Goal: Find specific page/section: Find specific page/section

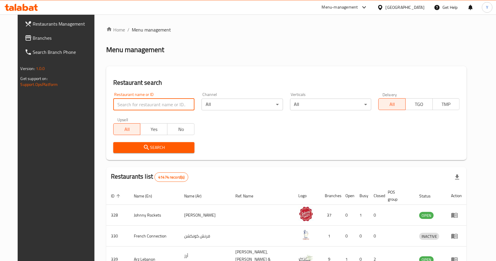
click at [161, 100] on input "search" at bounding box center [153, 105] width 81 height 12
type input "pak darbar"
click button "Search" at bounding box center [153, 147] width 81 height 11
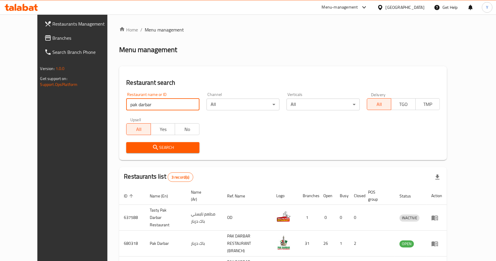
scroll to position [38, 0]
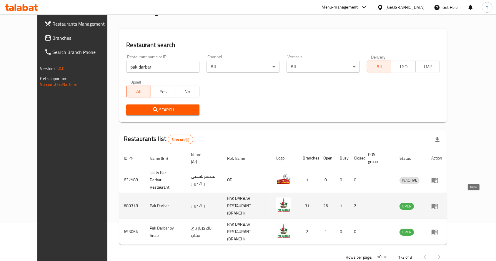
click at [438, 202] on icon "enhanced table" at bounding box center [434, 205] width 7 height 7
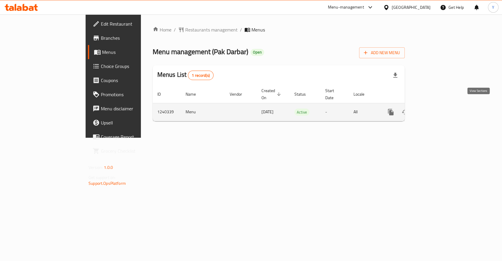
click at [437, 109] on icon "enhanced table" at bounding box center [433, 112] width 7 height 7
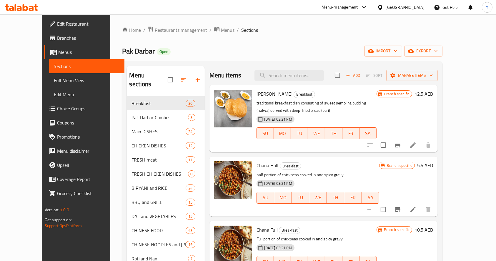
click at [57, 39] on span "Branches" at bounding box center [88, 37] width 63 height 7
